Goal: Find specific page/section: Find specific page/section

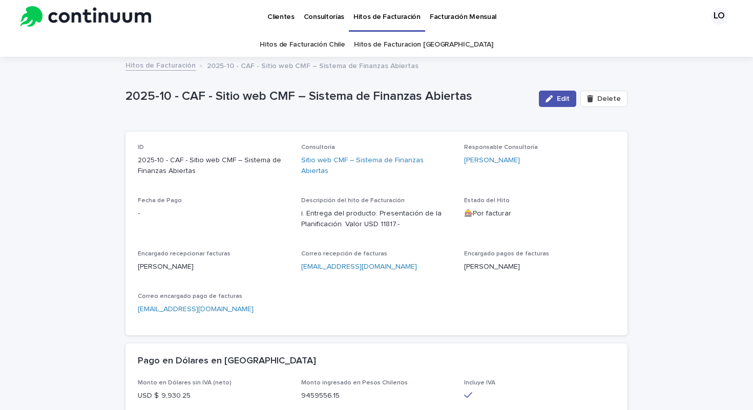
click at [321, 15] on p "Consultorías" at bounding box center [324, 11] width 40 height 22
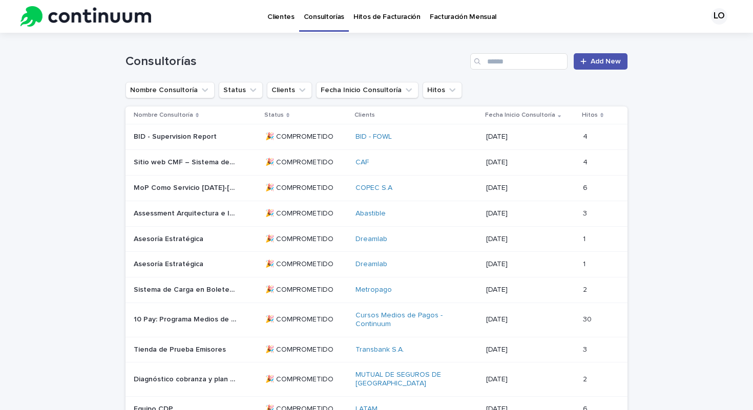
click at [194, 139] on p "BID - Supervision Report" at bounding box center [176, 136] width 85 height 11
